Goal: Information Seeking & Learning: Check status

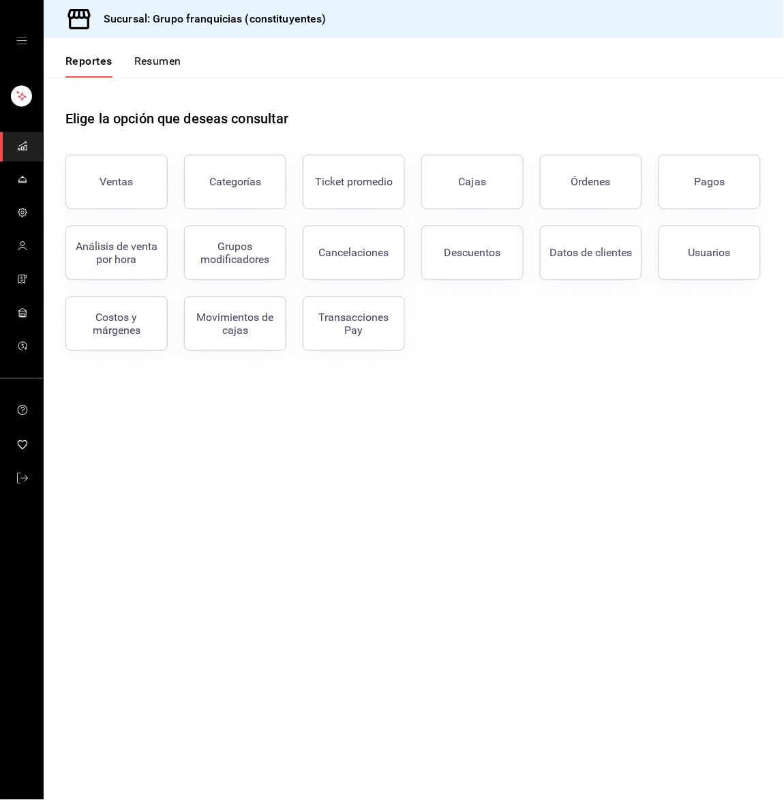
click at [179, 72] on button "Resumen" at bounding box center [157, 66] width 47 height 23
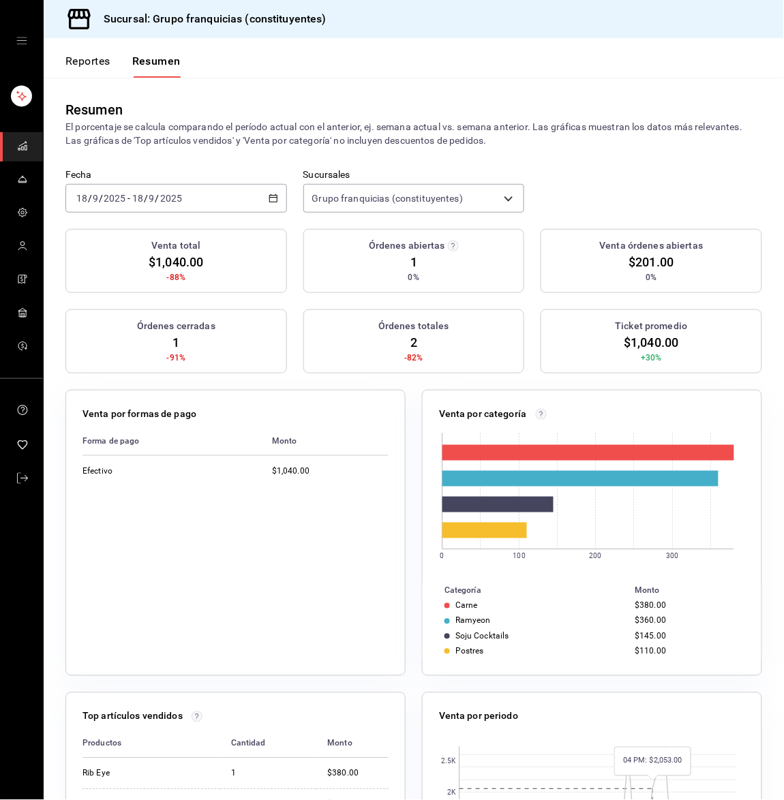
click at [191, 188] on div "[DATE] [DATE] - [DATE] [DATE]" at bounding box center [175, 198] width 221 height 29
click at [126, 228] on li "Hoy" at bounding box center [129, 239] width 127 height 31
click at [202, 202] on div "[DATE] [DATE] - [DATE] [DATE]" at bounding box center [175, 198] width 221 height 29
click at [158, 228] on li "Hoy" at bounding box center [129, 239] width 127 height 31
click at [176, 196] on input "2025" at bounding box center [170, 198] width 23 height 11
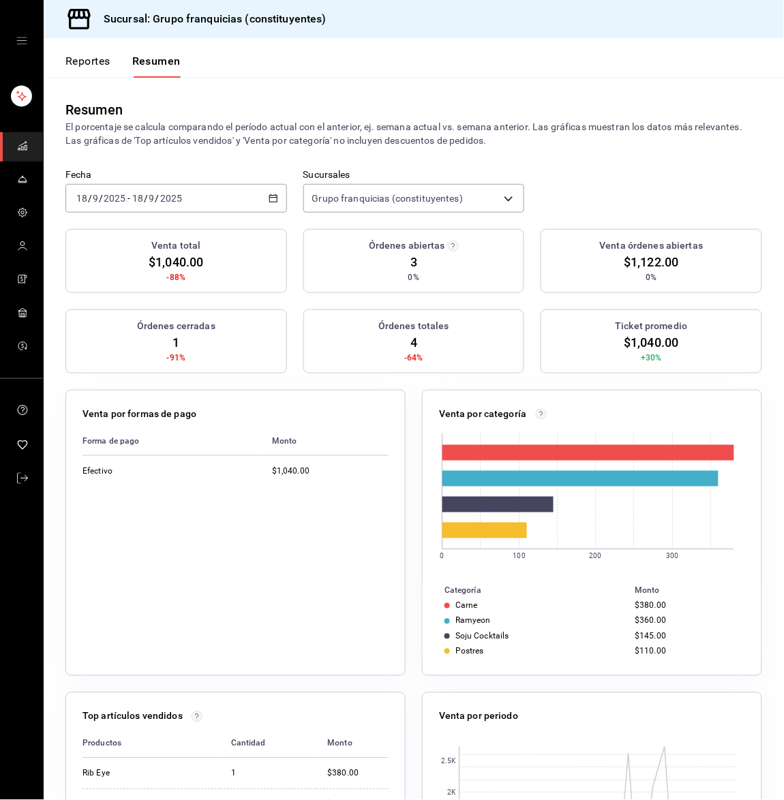
click at [161, 222] on div "Fecha [DATE] [DATE] - [DATE] [DATE] Sucursales Grupo franquicias (constituyente…" at bounding box center [414, 199] width 740 height 60
click at [93, 61] on button "Reportes" at bounding box center [87, 66] width 45 height 23
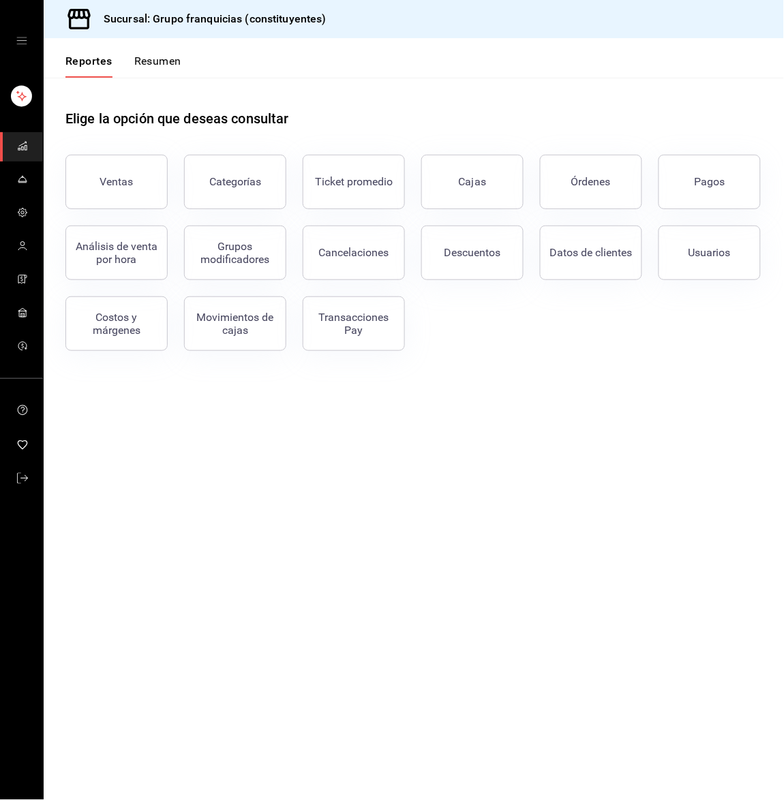
click at [465, 153] on div "Cajas" at bounding box center [464, 173] width 119 height 71
click at [465, 155] on div "Cajas" at bounding box center [464, 173] width 119 height 71
click at [483, 198] on link "Cajas" at bounding box center [472, 182] width 102 height 55
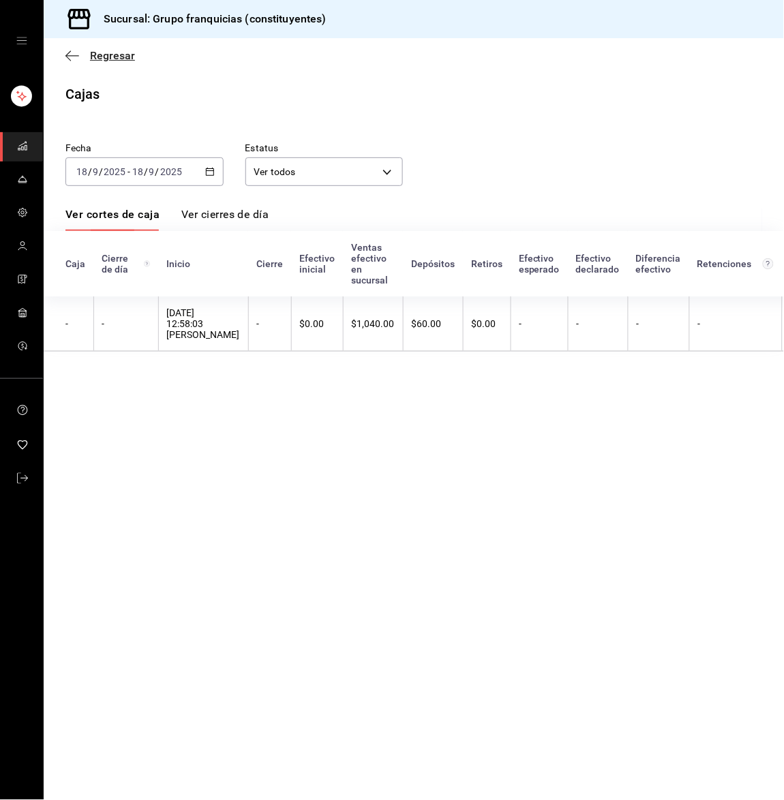
click at [76, 52] on icon "button" at bounding box center [72, 56] width 14 height 12
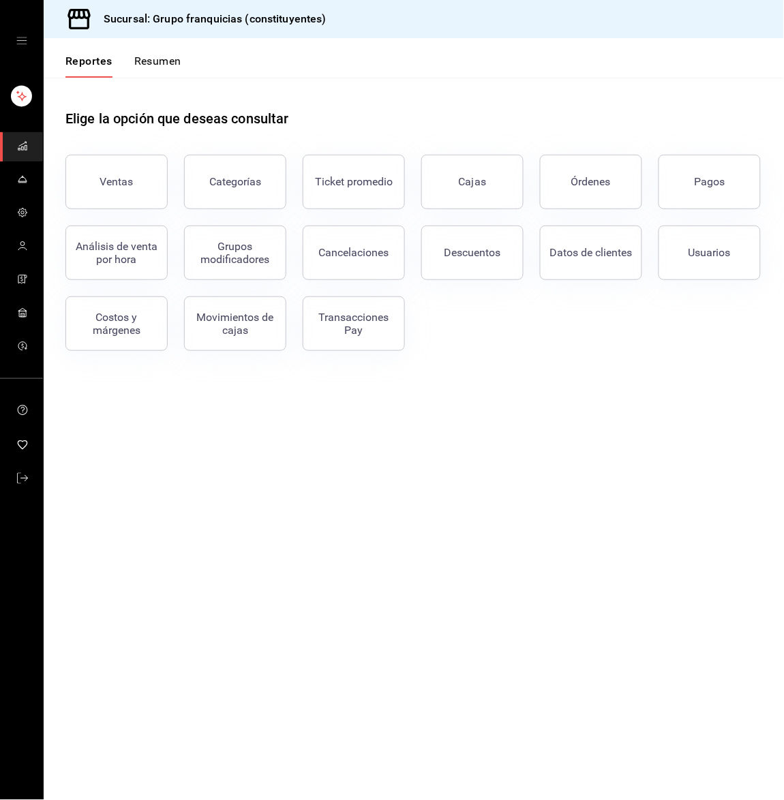
click at [168, 69] on button "Resumen" at bounding box center [157, 66] width 47 height 23
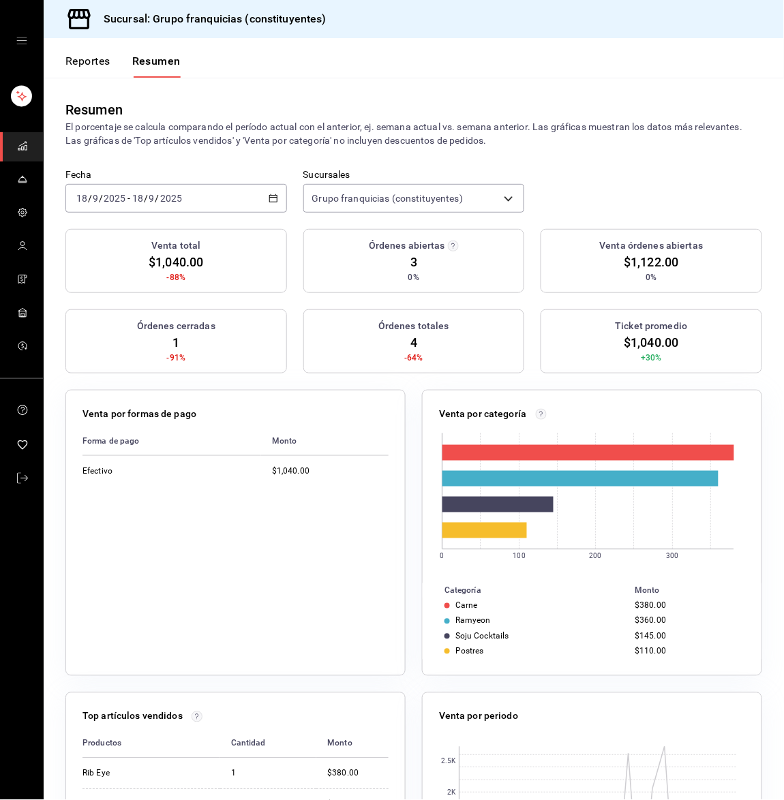
click at [83, 67] on button "Reportes" at bounding box center [87, 66] width 45 height 23
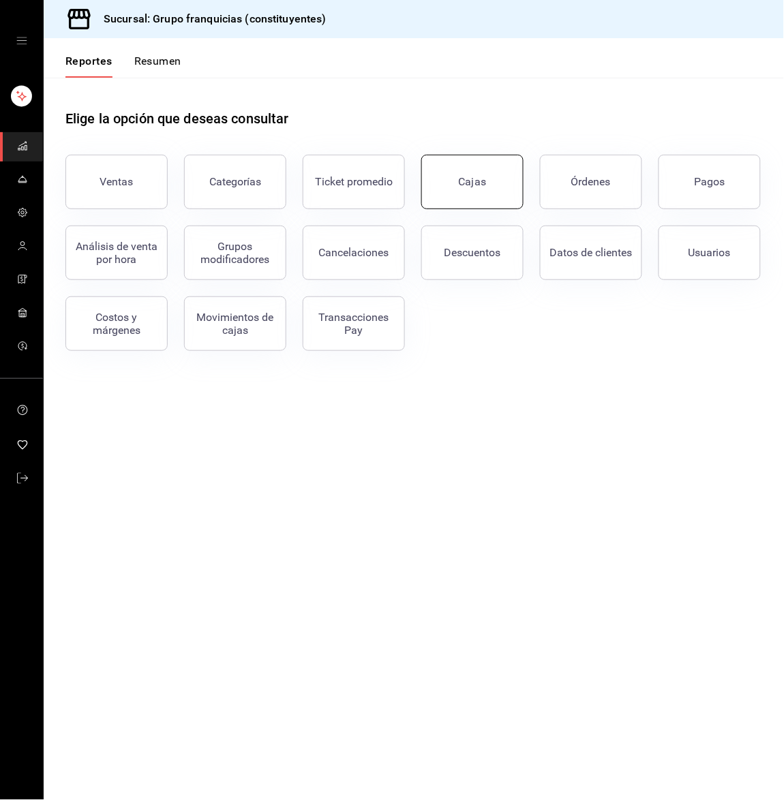
click at [468, 180] on div "Cajas" at bounding box center [473, 182] width 28 height 16
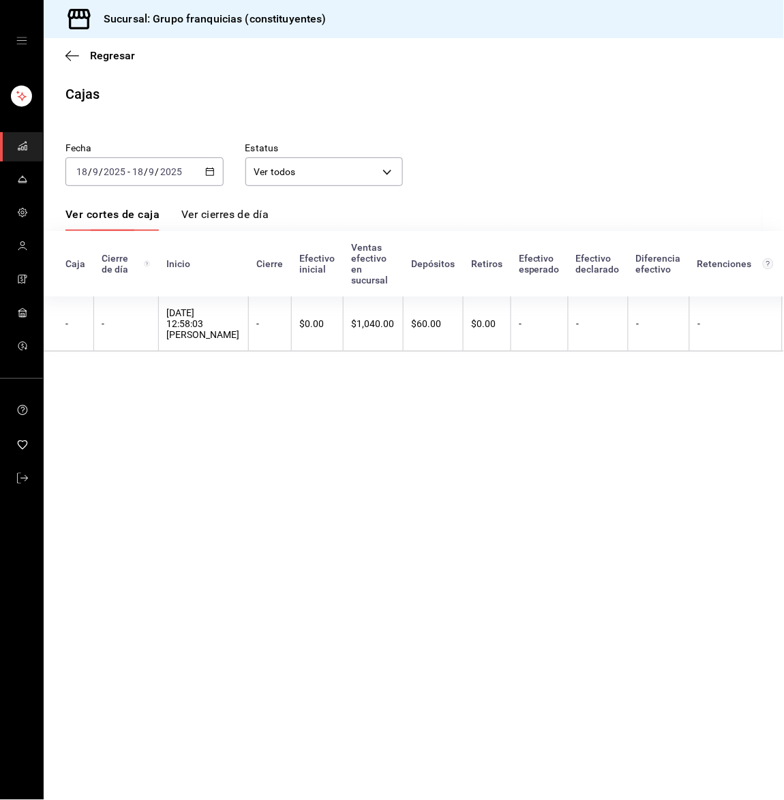
click at [148, 179] on div "[DATE] [DATE] - [DATE] [DATE]" at bounding box center [144, 171] width 158 height 29
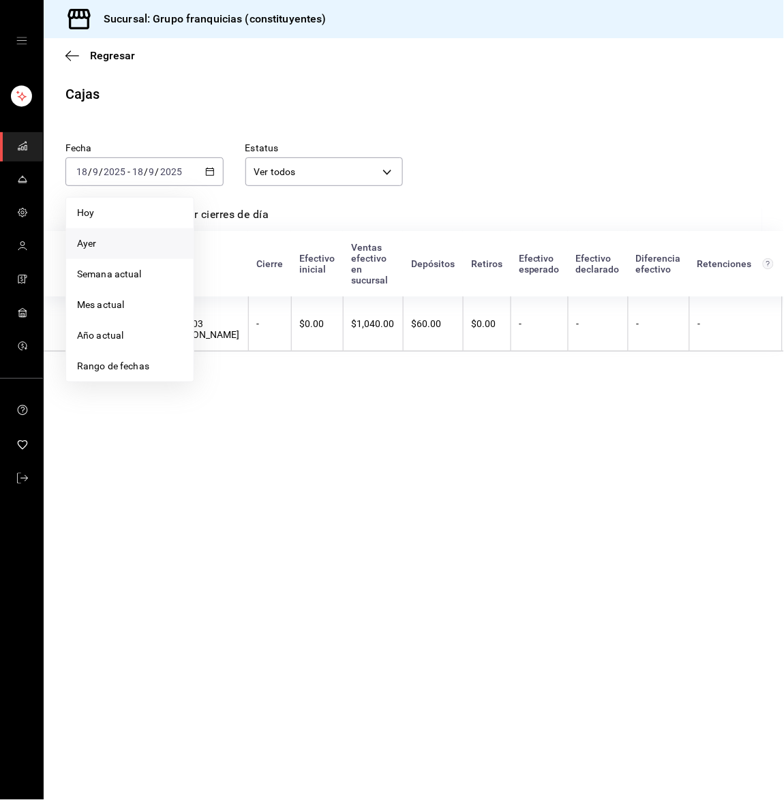
click at [124, 234] on li "Ayer" at bounding box center [129, 243] width 127 height 31
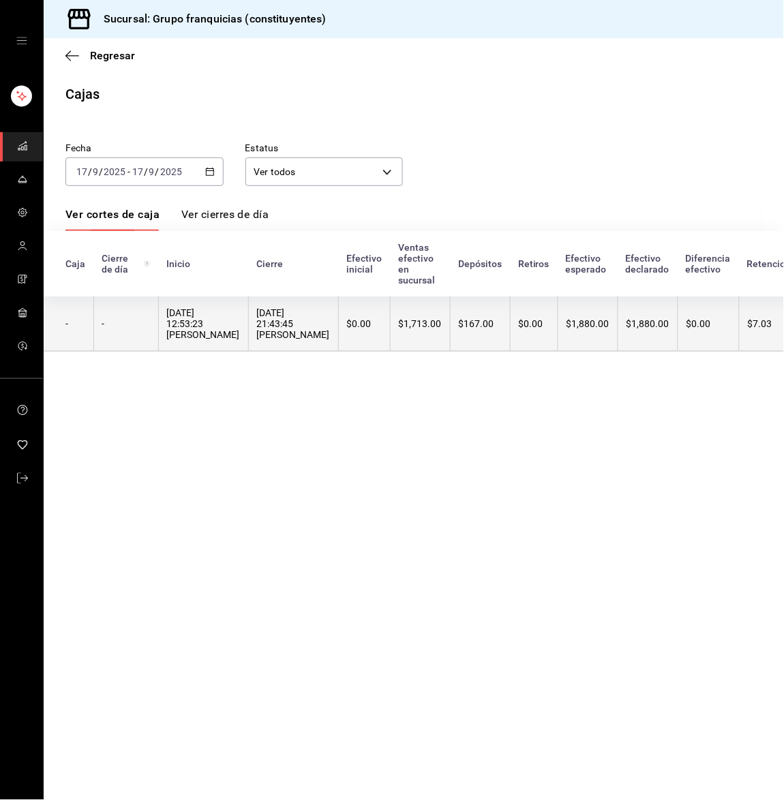
click at [211, 309] on div "[DATE] 12:53:23 [PERSON_NAME]" at bounding box center [203, 323] width 73 height 33
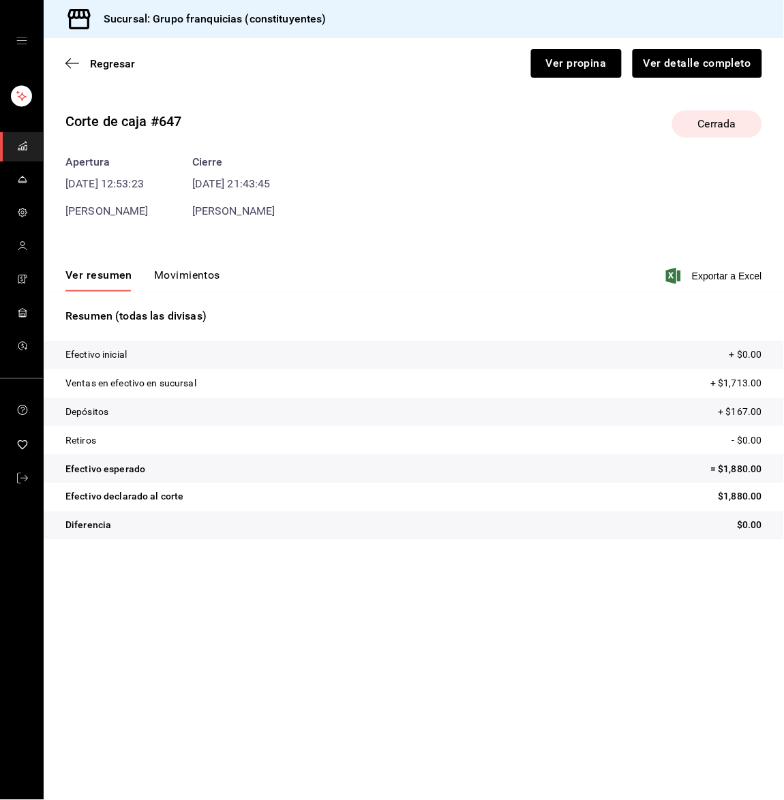
click at [189, 277] on button "Movimientos" at bounding box center [187, 279] width 66 height 23
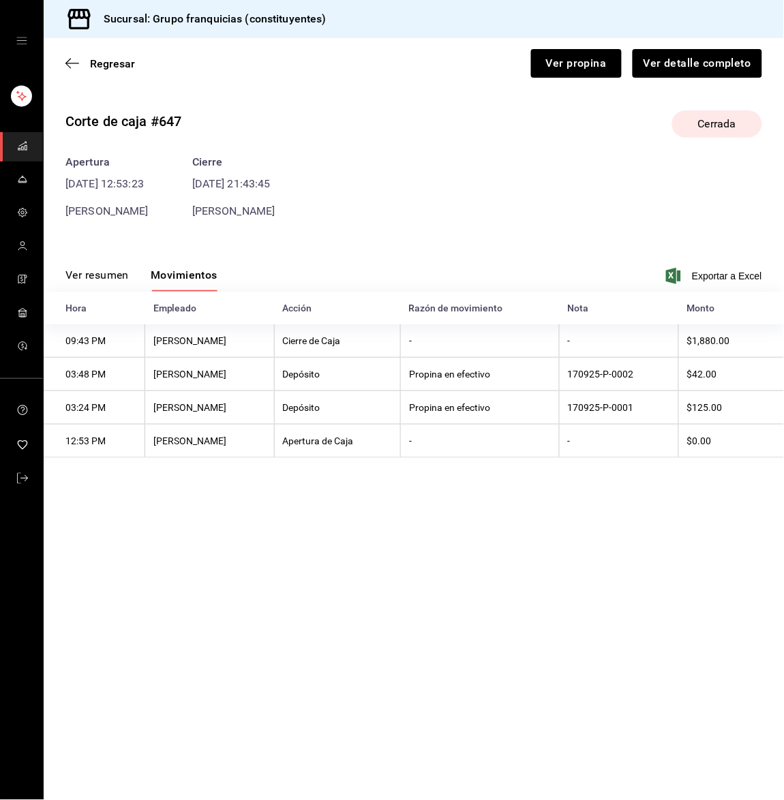
click at [68, 69] on div "Regresar Ver propina Ver detalle completo" at bounding box center [414, 63] width 740 height 50
click at [68, 63] on icon "button" at bounding box center [72, 63] width 14 height 12
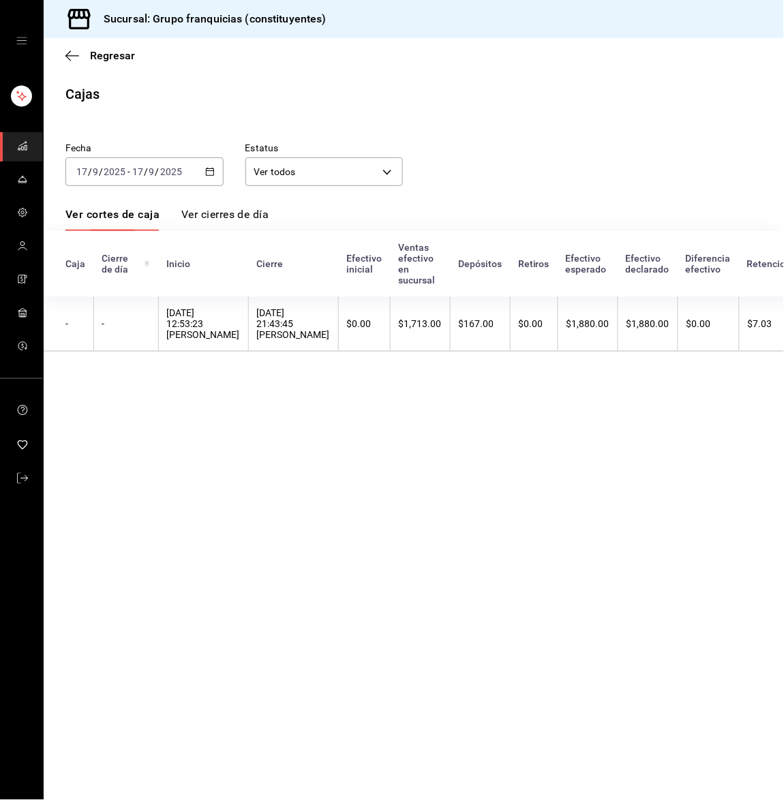
click at [125, 165] on div "[DATE] [DATE] - [DATE] [DATE]" at bounding box center [144, 171] width 158 height 29
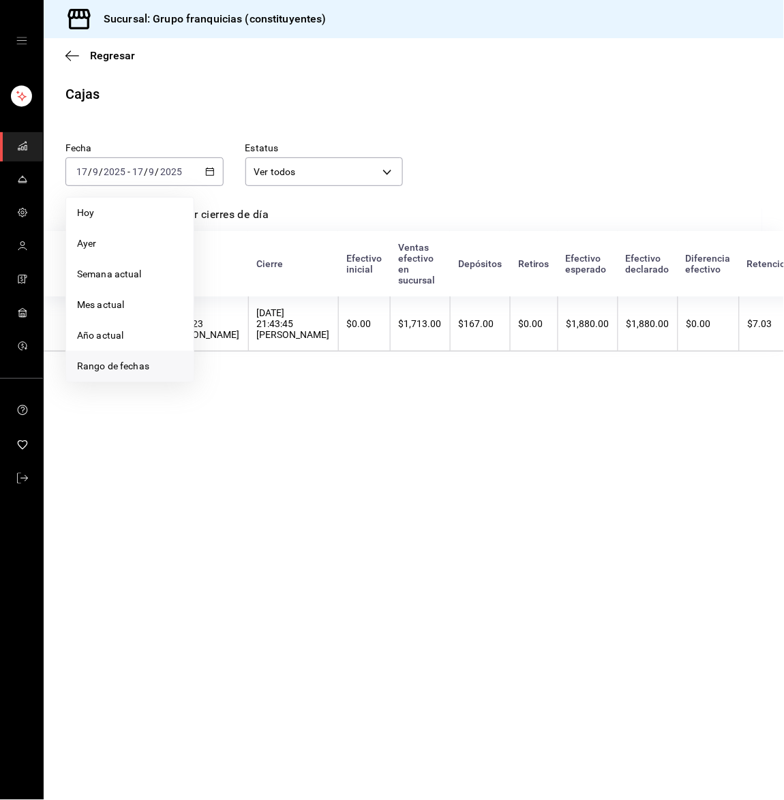
click at [125, 363] on span "Rango de fechas" at bounding box center [130, 366] width 106 height 14
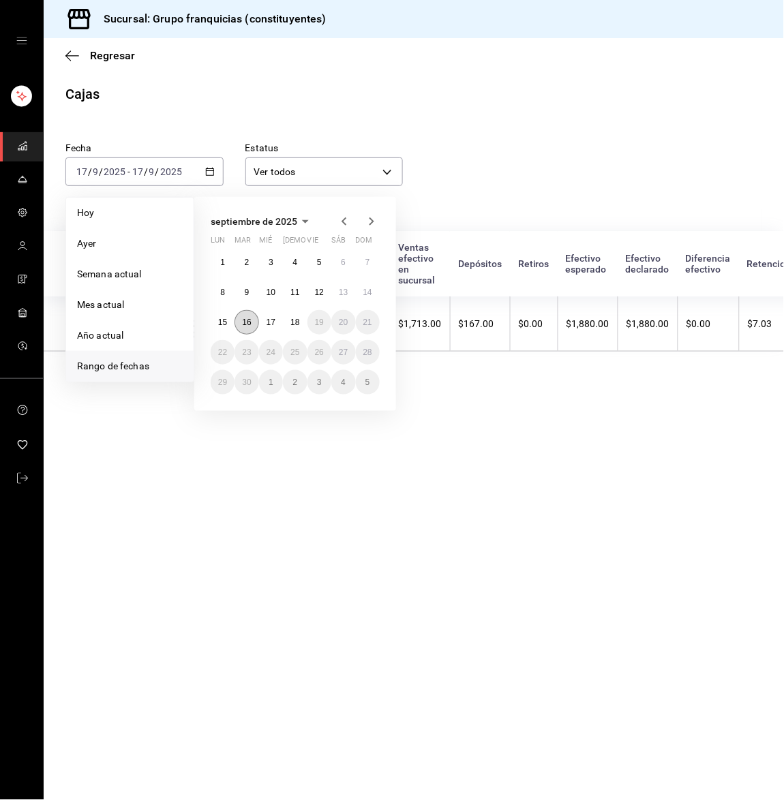
click at [250, 322] on abbr "16" at bounding box center [246, 323] width 9 height 10
click at [249, 318] on abbr "16" at bounding box center [246, 323] width 9 height 10
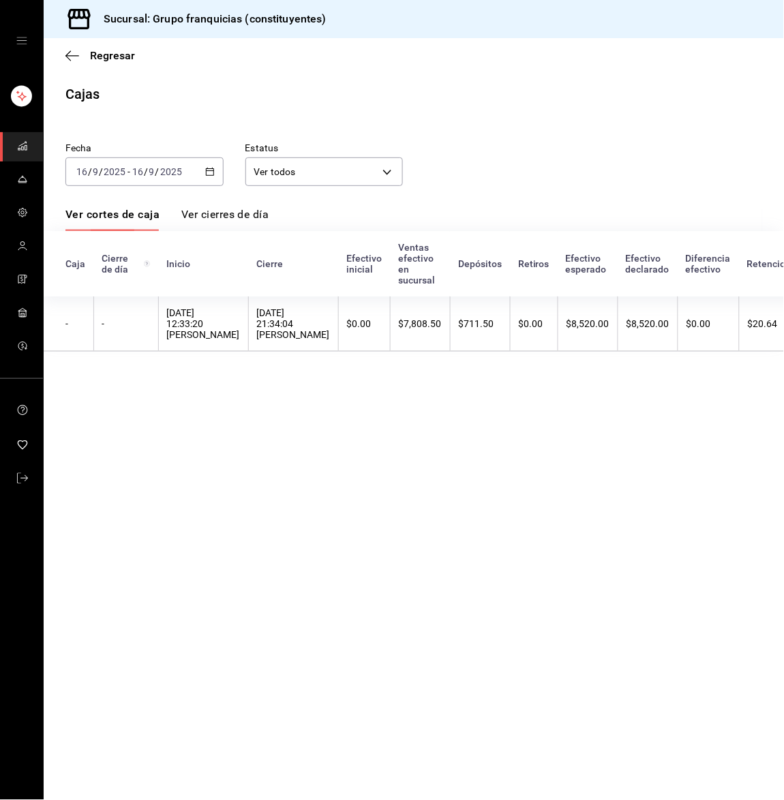
click at [257, 318] on div "[DATE] 21:34:04 [PERSON_NAME]" at bounding box center [293, 323] width 73 height 33
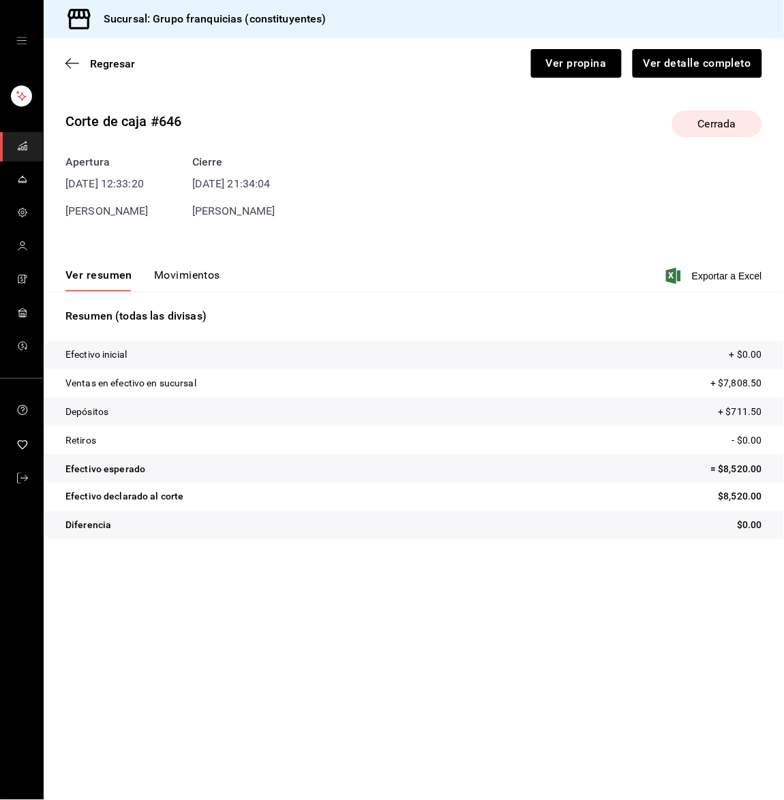
click at [198, 273] on button "Movimientos" at bounding box center [187, 279] width 66 height 23
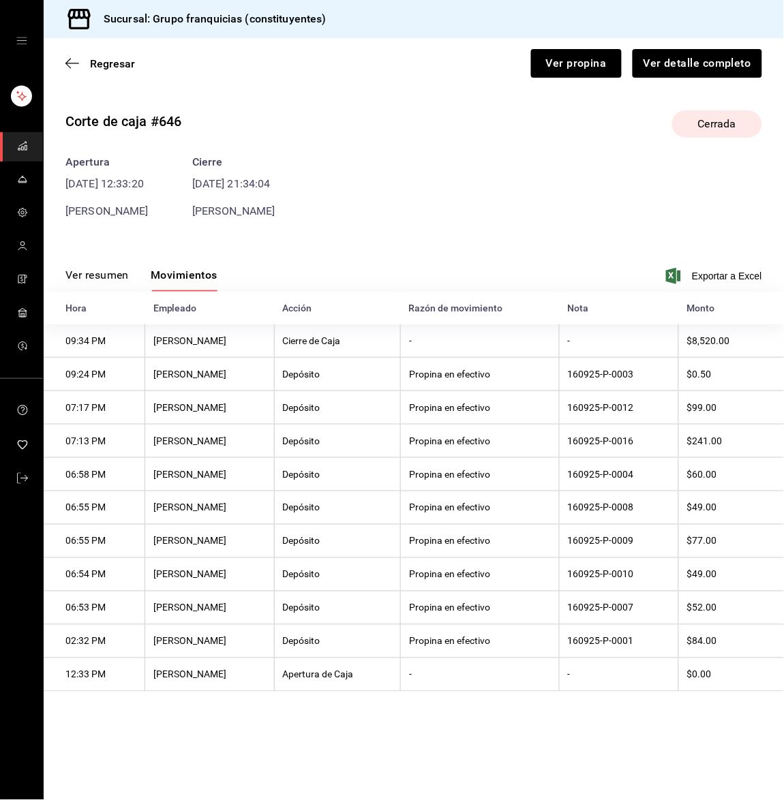
click at [19, 142] on icon "mailbox folders" at bounding box center [22, 145] width 11 height 11
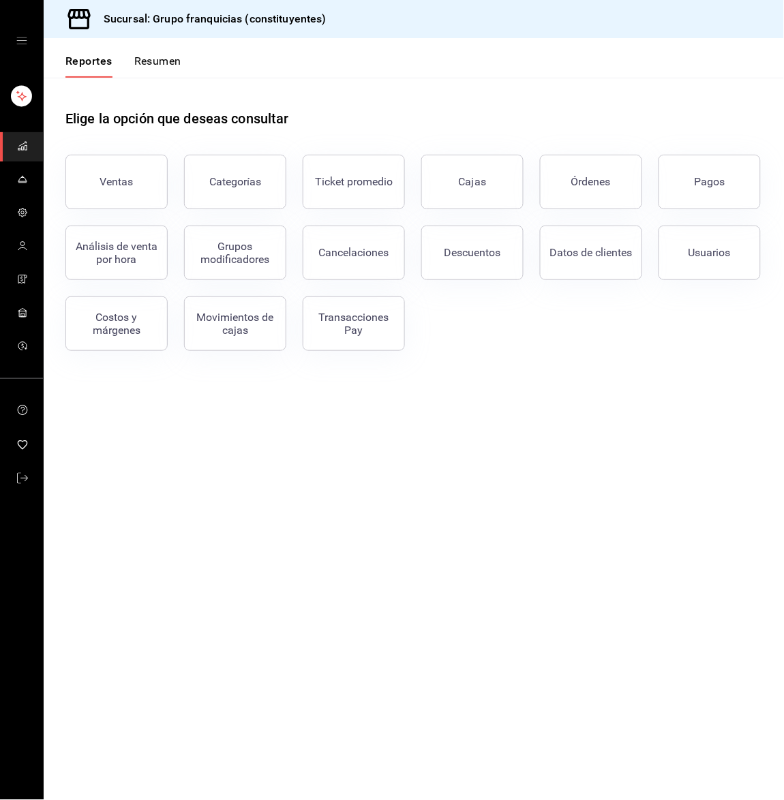
click at [149, 79] on div "Elige la opción que deseas consultar" at bounding box center [413, 108] width 696 height 61
click at [153, 55] on button "Resumen" at bounding box center [157, 66] width 47 height 23
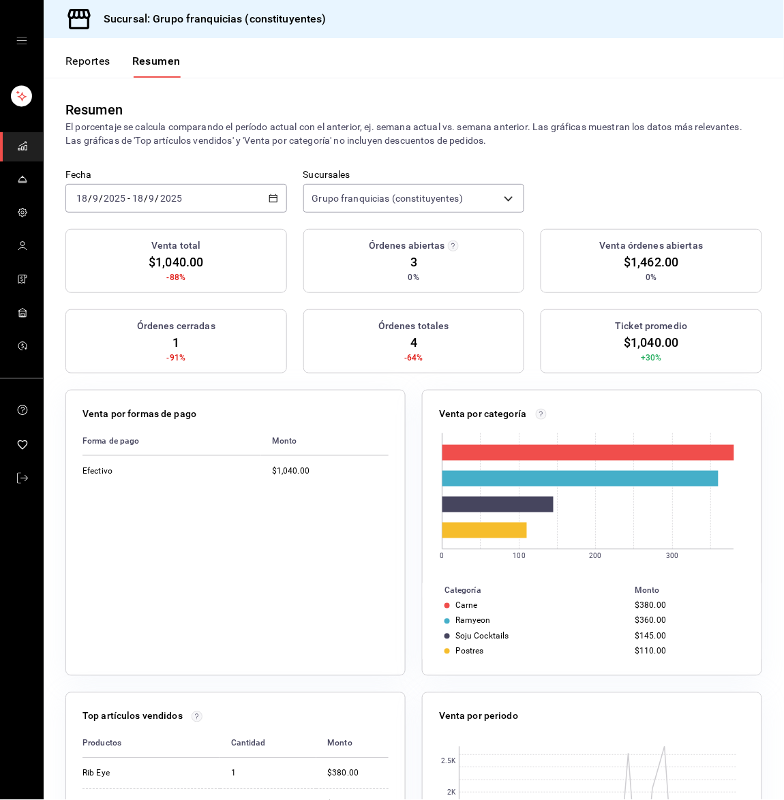
click at [121, 195] on input "2025" at bounding box center [114, 198] width 23 height 11
click at [119, 225] on li "Hoy" at bounding box center [129, 239] width 127 height 31
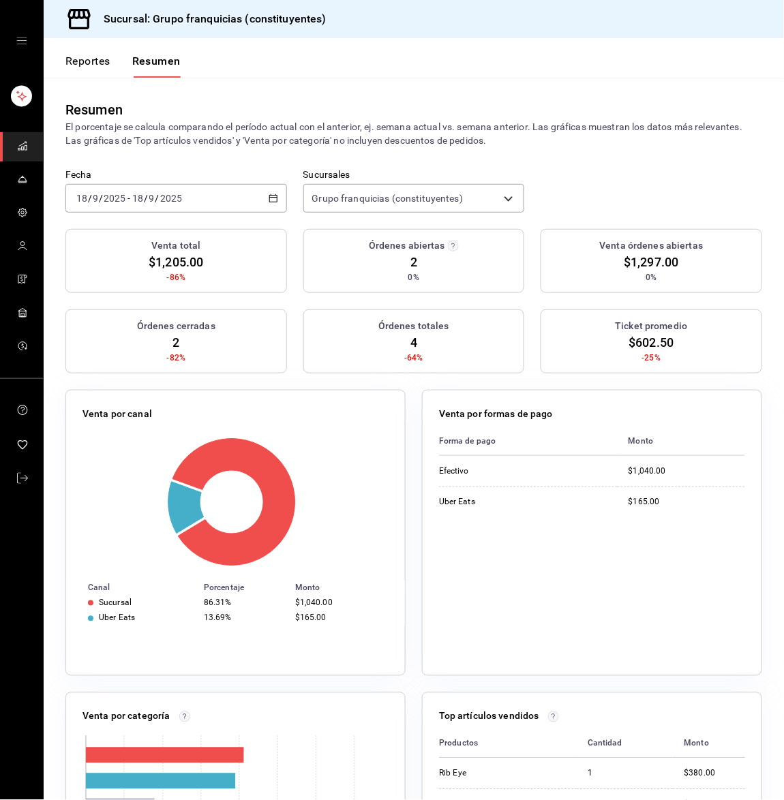
click at [168, 155] on div "Resumen El porcentaje se calcula comparando el período actual con el anterior, …" at bounding box center [414, 123] width 740 height 91
click at [207, 198] on div "[DATE] [DATE] - [DATE] [DATE]" at bounding box center [175, 198] width 221 height 29
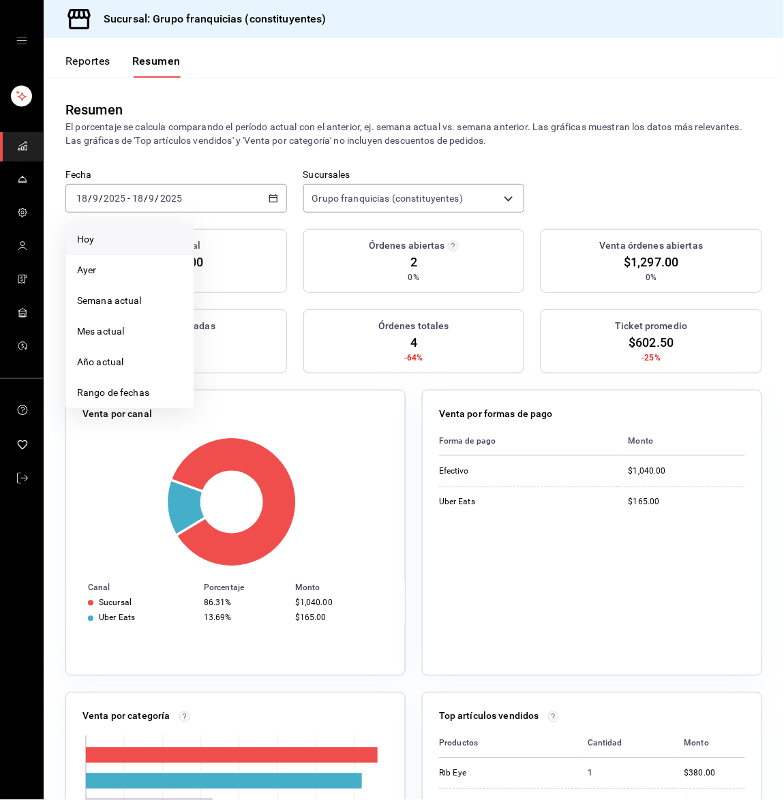
click at [177, 228] on li "Hoy" at bounding box center [129, 239] width 127 height 31
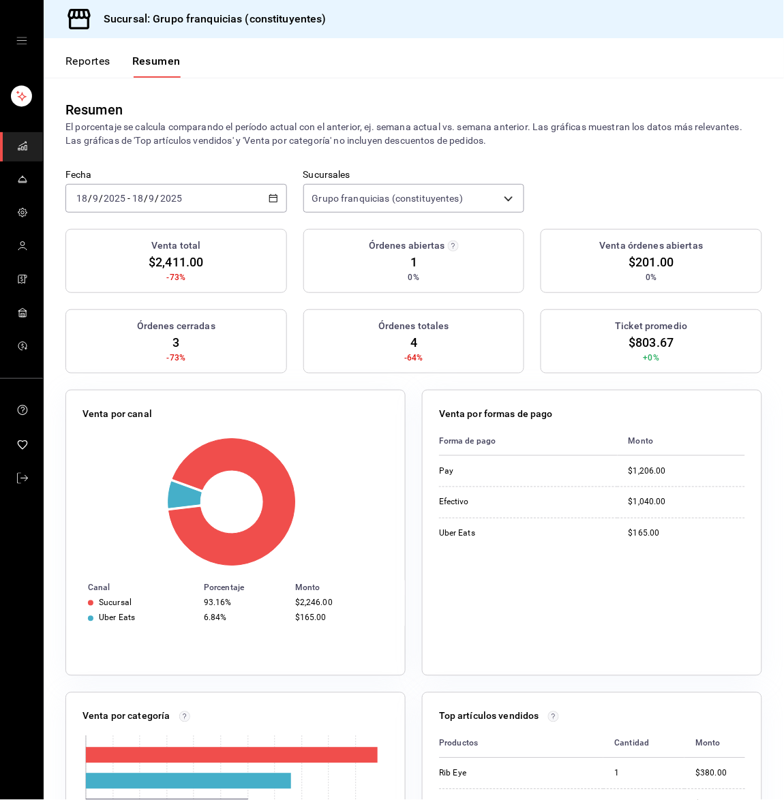
click at [163, 202] on input "2025" at bounding box center [170, 198] width 23 height 11
click at [152, 228] on li "Hoy" at bounding box center [129, 239] width 127 height 31
click at [142, 198] on input "18" at bounding box center [138, 198] width 12 height 11
click at [140, 234] on span "Hoy" at bounding box center [130, 239] width 106 height 14
